Goal: Task Accomplishment & Management: Use online tool/utility

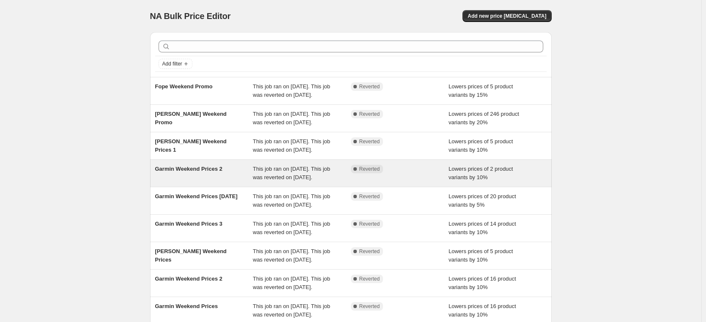
click at [194, 172] on span "Garmin Weekend Prices 2" at bounding box center [188, 169] width 67 height 6
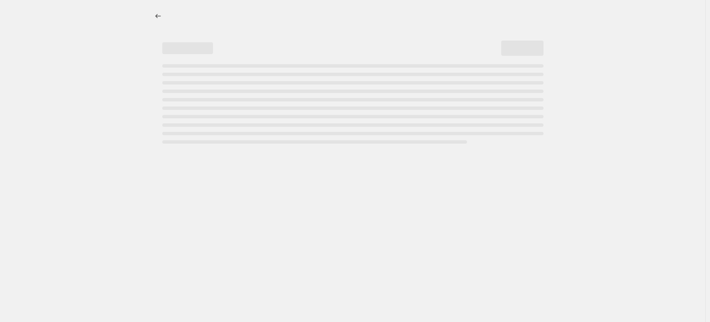
select select "percentage"
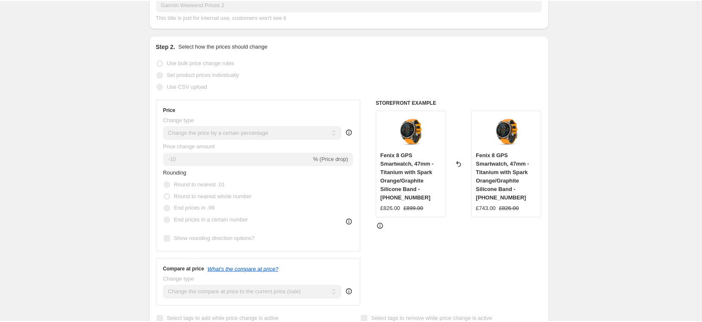
scroll to position [127, 0]
